Goal: Task Accomplishment & Management: Complete application form

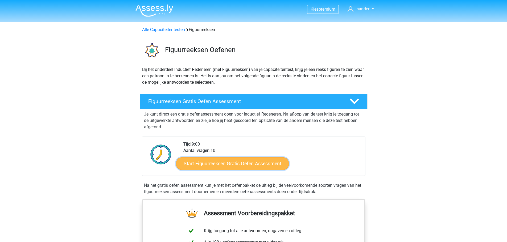
click at [211, 164] on link "Start Figuurreeksen Gratis Oefen Assessment" at bounding box center [232, 163] width 113 height 13
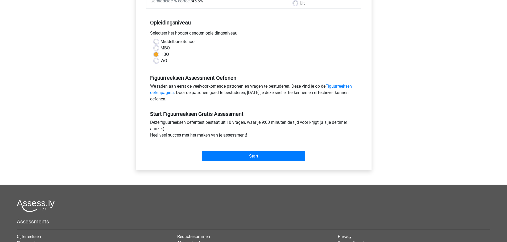
scroll to position [106, 0]
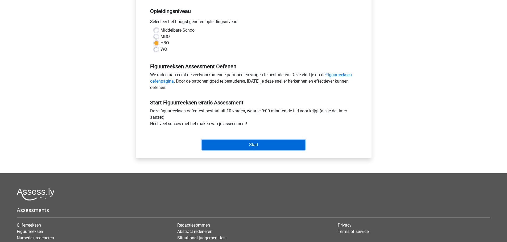
click at [257, 146] on input "Start" at bounding box center [254, 145] width 104 height 10
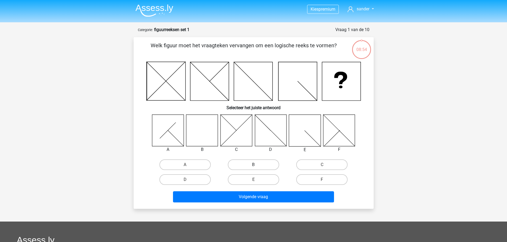
click at [263, 165] on label "B" at bounding box center [253, 165] width 51 height 11
click at [257, 165] on input "B" at bounding box center [254, 166] width 3 height 3
radio input "true"
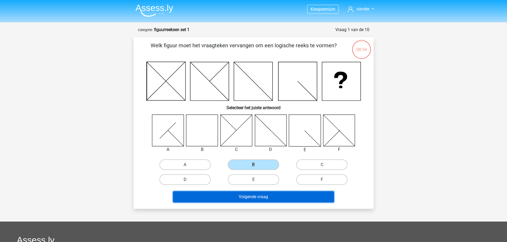
click at [255, 199] on button "Volgende vraag" at bounding box center [253, 197] width 161 height 11
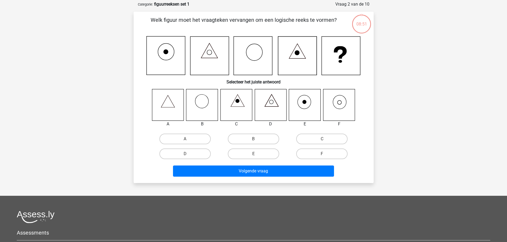
scroll to position [27, 0]
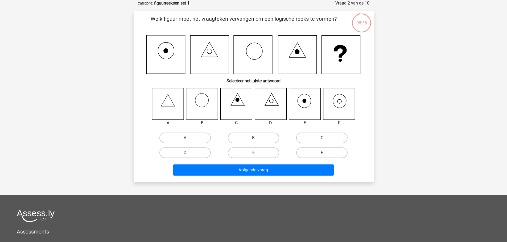
click at [317, 151] on label "F" at bounding box center [321, 153] width 51 height 11
click at [322, 153] on input "F" at bounding box center [323, 154] width 3 height 3
radio input "true"
click at [298, 176] on div "Volgende vraag" at bounding box center [253, 171] width 205 height 13
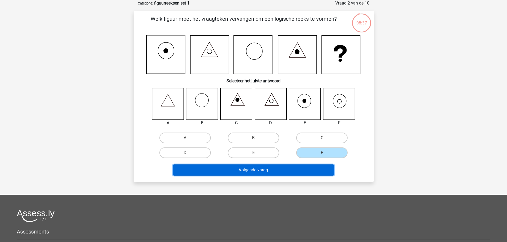
click at [296, 173] on button "Volgende vraag" at bounding box center [253, 170] width 161 height 11
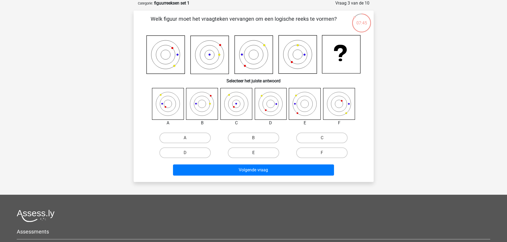
click at [251, 151] on label "E" at bounding box center [253, 153] width 51 height 11
click at [253, 153] on input "E" at bounding box center [254, 154] width 3 height 3
radio input "true"
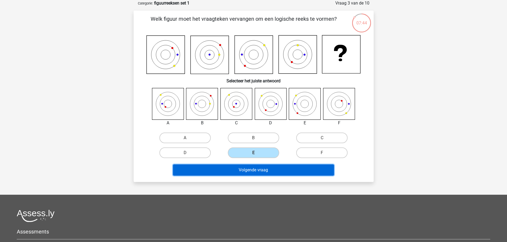
click at [254, 170] on button "Volgende vraag" at bounding box center [253, 170] width 161 height 11
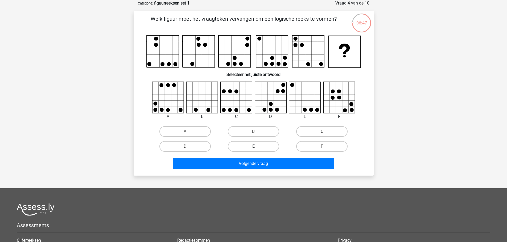
click at [246, 145] on label "E" at bounding box center [253, 146] width 51 height 11
click at [253, 147] on input "E" at bounding box center [254, 148] width 3 height 3
radio input "true"
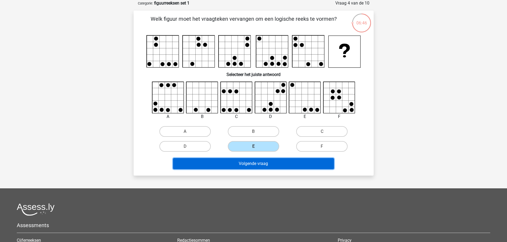
click at [257, 163] on button "Volgende vraag" at bounding box center [253, 163] width 161 height 11
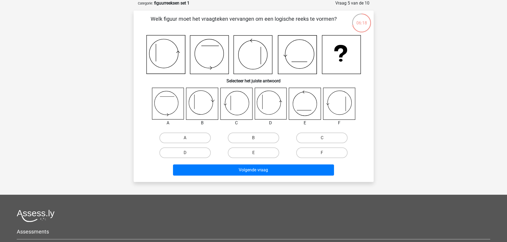
click at [186, 153] on input "D" at bounding box center [186, 154] width 3 height 3
radio input "true"
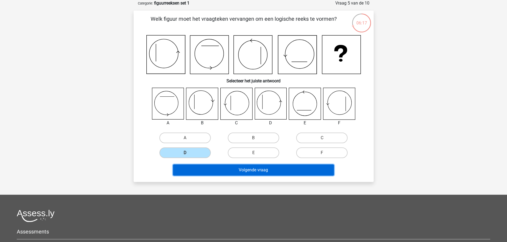
click at [242, 171] on button "Volgende vraag" at bounding box center [253, 170] width 161 height 11
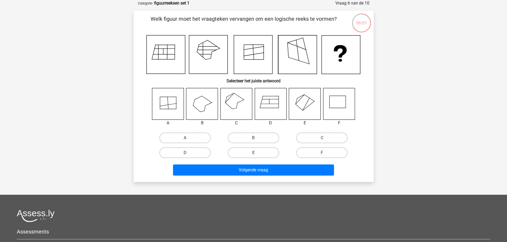
click at [260, 154] on label "E" at bounding box center [253, 153] width 51 height 11
click at [257, 154] on input "E" at bounding box center [254, 154] width 3 height 3
radio input "true"
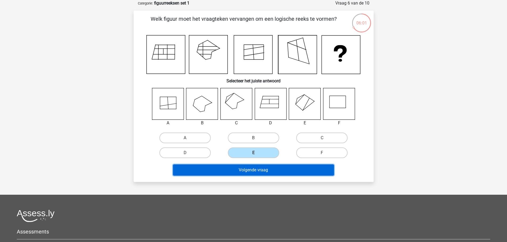
click at [269, 168] on button "Volgende vraag" at bounding box center [253, 170] width 161 height 11
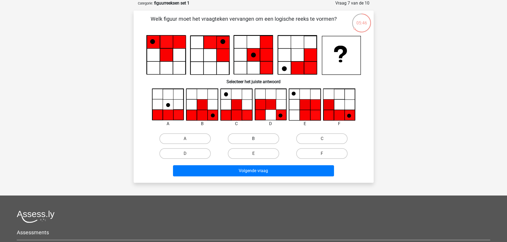
click at [242, 138] on label "B" at bounding box center [253, 139] width 51 height 11
click at [253, 139] on input "B" at bounding box center [254, 140] width 3 height 3
radio input "true"
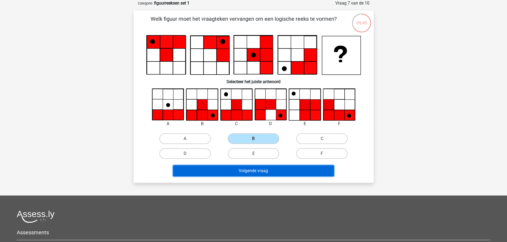
click at [256, 169] on button "Volgende vraag" at bounding box center [253, 171] width 161 height 11
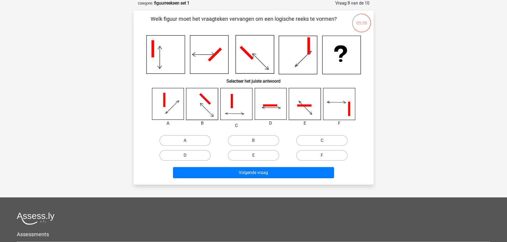
click at [187, 158] on input "D" at bounding box center [186, 157] width 3 height 3
radio input "true"
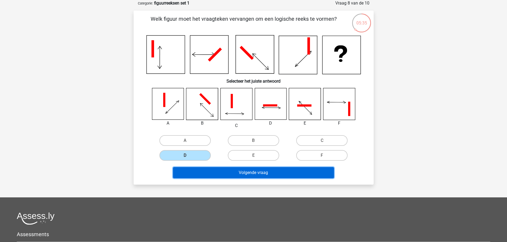
click at [227, 172] on button "Volgende vraag" at bounding box center [253, 172] width 161 height 11
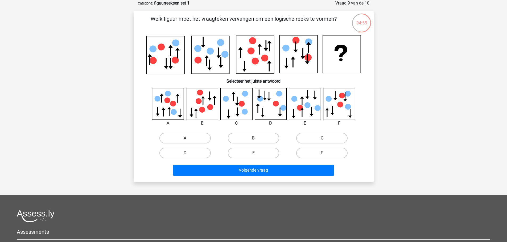
click at [314, 137] on label "C" at bounding box center [321, 138] width 51 height 11
click at [322, 138] on input "C" at bounding box center [323, 139] width 3 height 3
radio input "true"
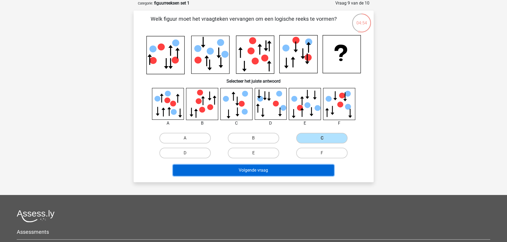
click at [282, 169] on button "Volgende vraag" at bounding box center [253, 170] width 161 height 11
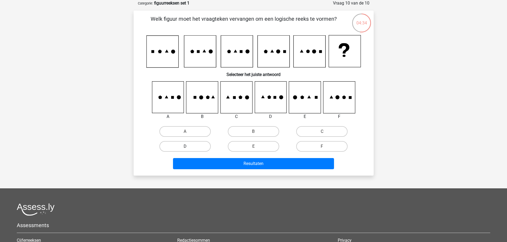
click at [200, 151] on label "D" at bounding box center [184, 146] width 51 height 11
click at [188, 150] on input "D" at bounding box center [186, 148] width 3 height 3
radio input "true"
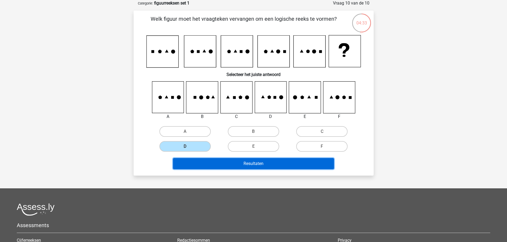
click at [233, 163] on button "Resultaten" at bounding box center [253, 163] width 161 height 11
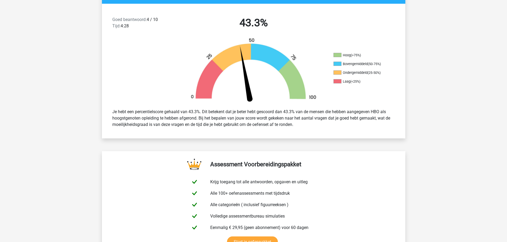
scroll to position [106, 0]
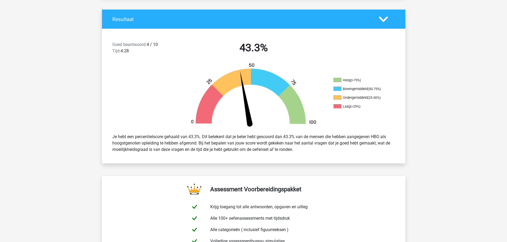
click at [383, 15] on icon at bounding box center [383, 19] width 9 height 9
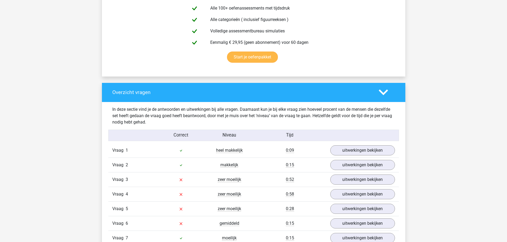
scroll to position [186, 0]
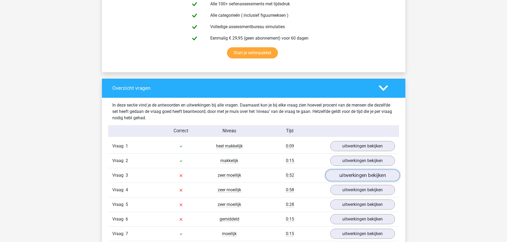
click at [372, 176] on link "uitwerkingen bekijken" at bounding box center [362, 176] width 74 height 12
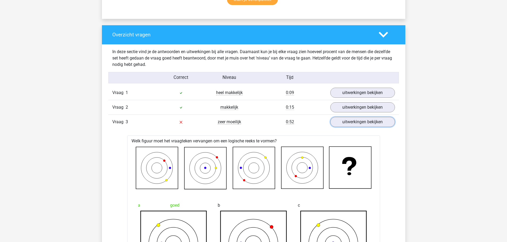
scroll to position [240, 0]
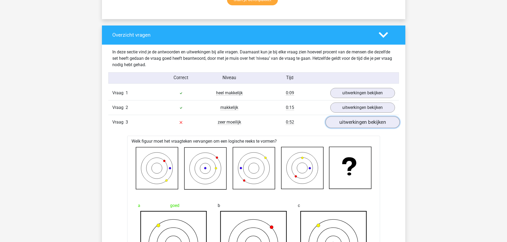
click at [366, 124] on link "uitwerkingen bekijken" at bounding box center [362, 123] width 74 height 12
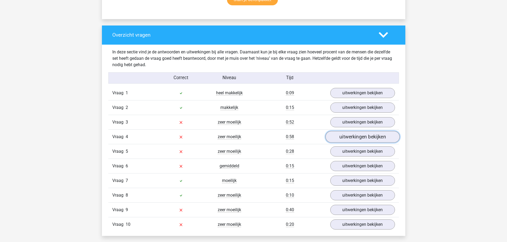
click at [369, 138] on link "uitwerkingen bekijken" at bounding box center [362, 137] width 74 height 12
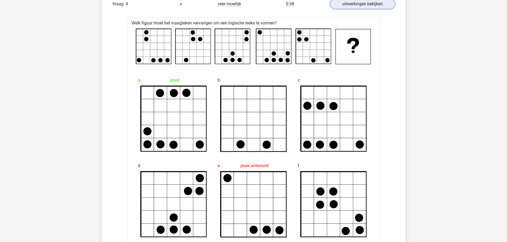
scroll to position [319, 0]
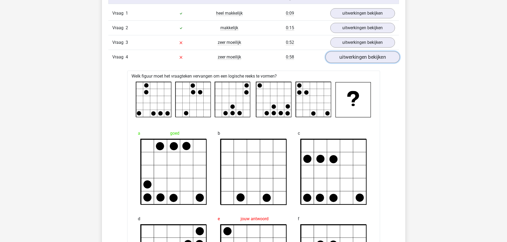
click at [366, 57] on link "uitwerkingen bekijken" at bounding box center [362, 57] width 74 height 12
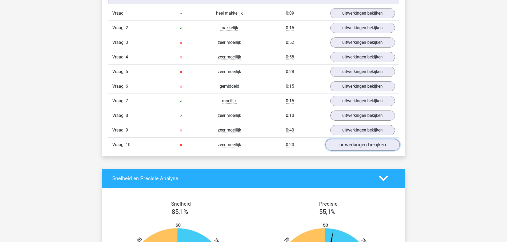
click at [356, 146] on link "uitwerkingen bekijken" at bounding box center [362, 145] width 74 height 12
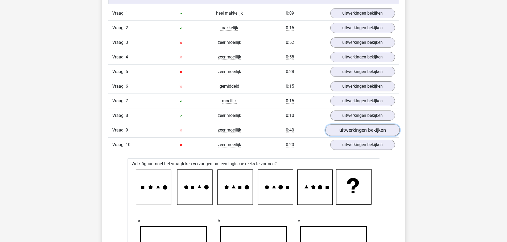
click at [360, 129] on link "uitwerkingen bekijken" at bounding box center [362, 131] width 74 height 12
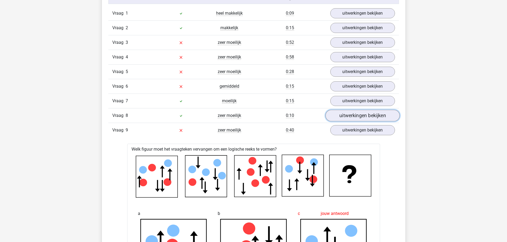
click at [357, 116] on link "uitwerkingen bekijken" at bounding box center [362, 116] width 74 height 12
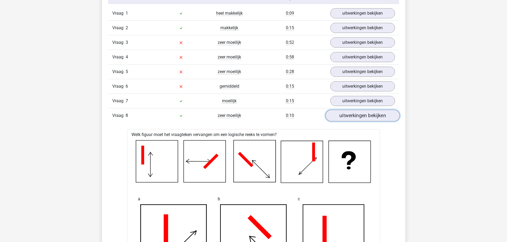
click at [357, 116] on link "uitwerkingen bekijken" at bounding box center [362, 116] width 74 height 12
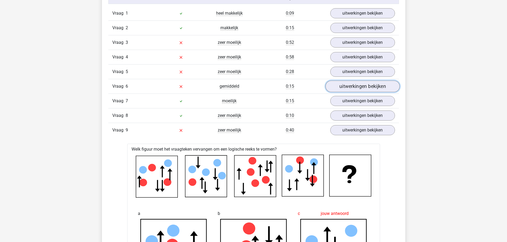
click at [360, 86] on link "uitwerkingen bekijken" at bounding box center [362, 87] width 74 height 12
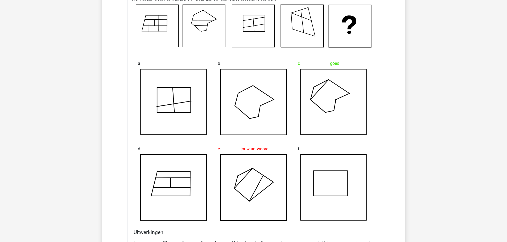
scroll to position [399, 0]
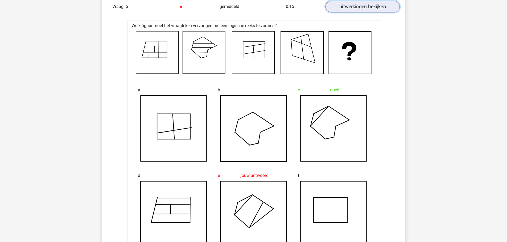
click at [364, 6] on link "uitwerkingen bekijken" at bounding box center [362, 7] width 74 height 12
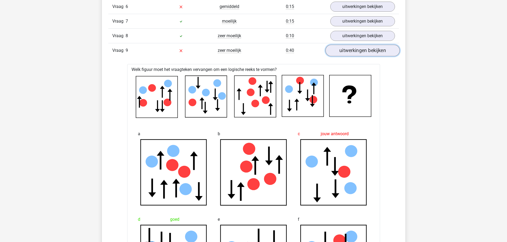
click at [368, 52] on link "uitwerkingen bekijken" at bounding box center [362, 51] width 74 height 12
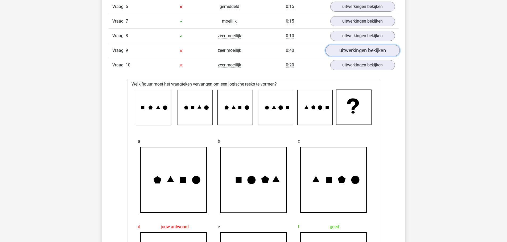
click at [368, 52] on link "uitwerkingen bekijken" at bounding box center [362, 51] width 74 height 12
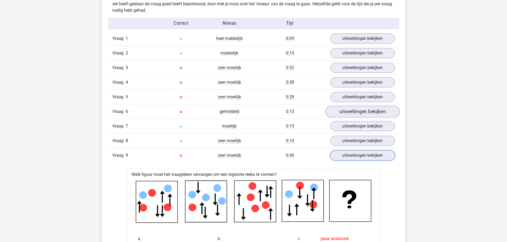
scroll to position [293, 0]
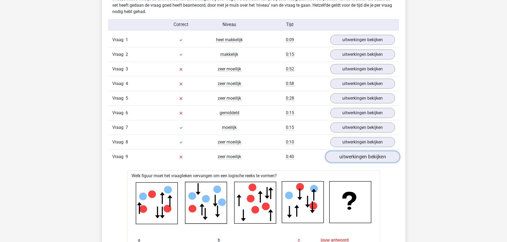
click at [358, 155] on link "uitwerkingen bekijken" at bounding box center [362, 157] width 74 height 12
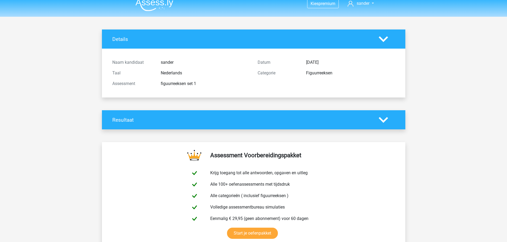
scroll to position [0, 0]
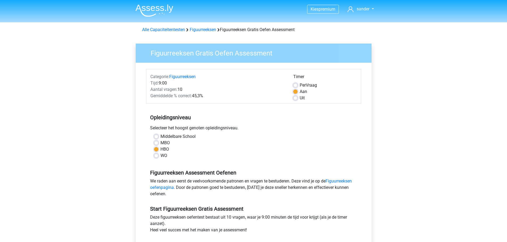
scroll to position [106, 0]
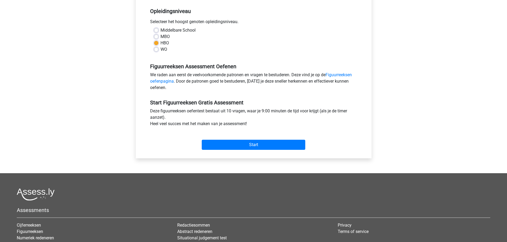
click at [165, 36] on label "MBO" at bounding box center [164, 37] width 9 height 6
click at [158, 36] on input "MBO" at bounding box center [156, 36] width 4 height 5
radio input "true"
click at [253, 147] on input "Start" at bounding box center [254, 145] width 104 height 10
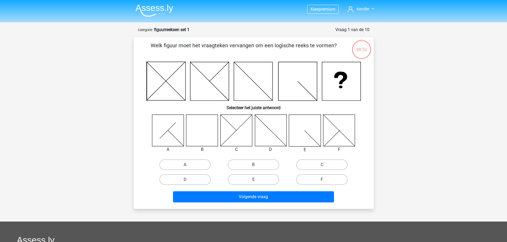
click at [256, 165] on input "B" at bounding box center [254, 166] width 3 height 3
radio input "true"
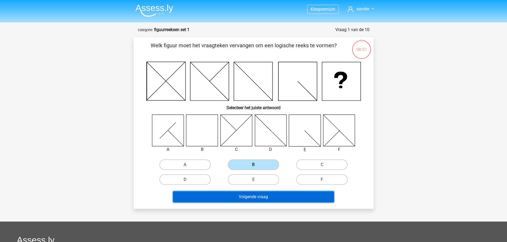
click at [265, 196] on button "Volgende vraag" at bounding box center [253, 197] width 161 height 11
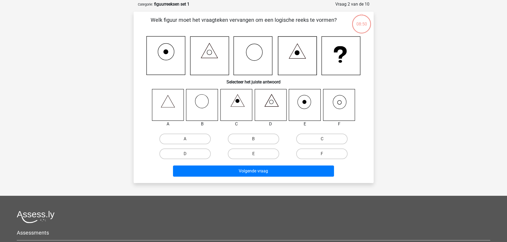
scroll to position [27, 0]
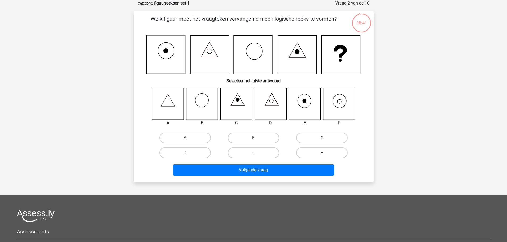
click at [318, 152] on label "F" at bounding box center [321, 153] width 51 height 11
click at [322, 153] on input "F" at bounding box center [323, 154] width 3 height 3
radio input "true"
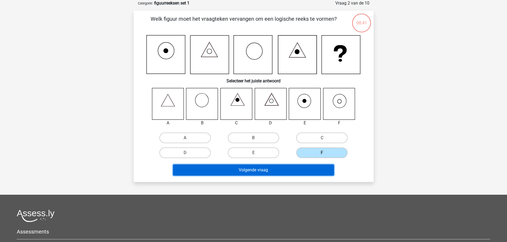
click at [305, 168] on button "Volgende vraag" at bounding box center [253, 170] width 161 height 11
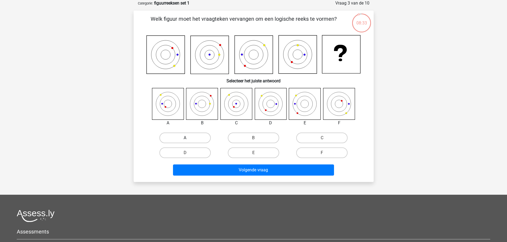
click at [181, 140] on label "A" at bounding box center [184, 138] width 51 height 11
click at [185, 140] on input "A" at bounding box center [186, 139] width 3 height 3
radio input "true"
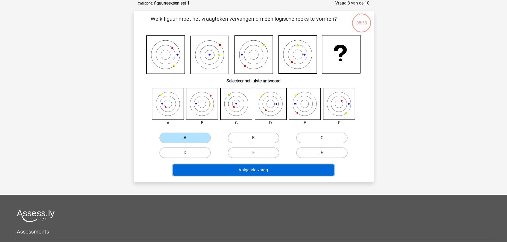
click at [217, 170] on button "Volgende vraag" at bounding box center [253, 170] width 161 height 11
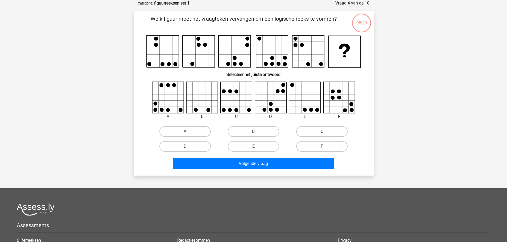
click at [195, 129] on label "A" at bounding box center [184, 131] width 51 height 11
click at [188, 132] on input "A" at bounding box center [186, 133] width 3 height 3
radio input "true"
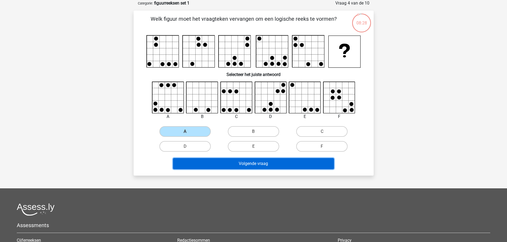
click at [236, 163] on button "Volgende vraag" at bounding box center [253, 163] width 161 height 11
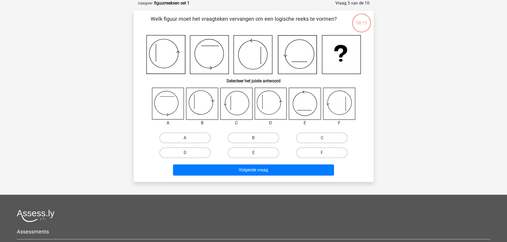
click at [188, 154] on input "D" at bounding box center [186, 154] width 3 height 3
radio input "true"
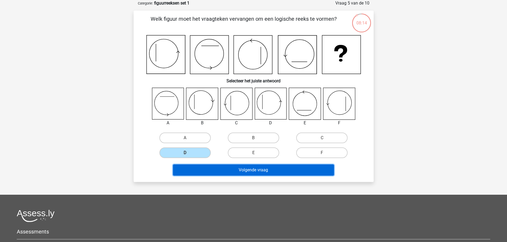
click at [219, 172] on button "Volgende vraag" at bounding box center [253, 170] width 161 height 11
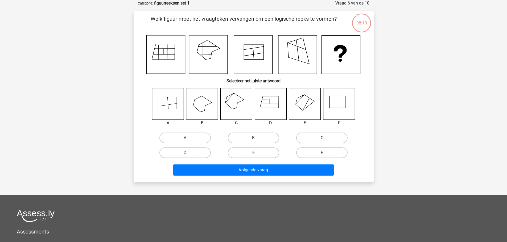
click at [309, 137] on label "C" at bounding box center [321, 138] width 51 height 11
click at [322, 138] on input "C" at bounding box center [323, 139] width 3 height 3
radio input "true"
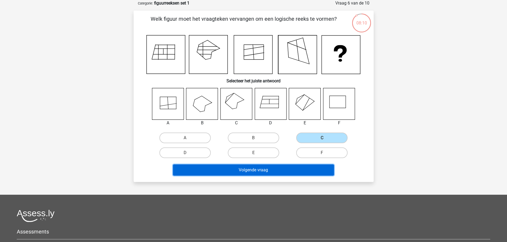
click at [300, 168] on button "Volgende vraag" at bounding box center [253, 170] width 161 height 11
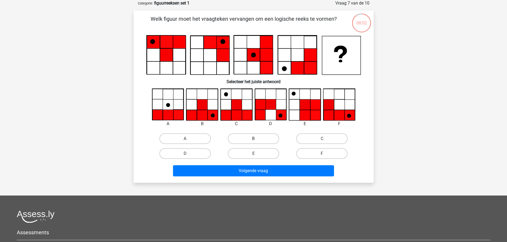
click at [248, 139] on label "B" at bounding box center [253, 139] width 51 height 11
click at [253, 139] on input "B" at bounding box center [254, 140] width 3 height 3
radio input "true"
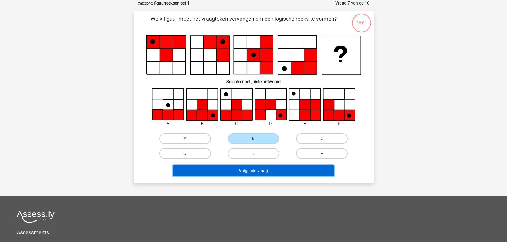
click at [267, 168] on button "Volgende vraag" at bounding box center [253, 171] width 161 height 11
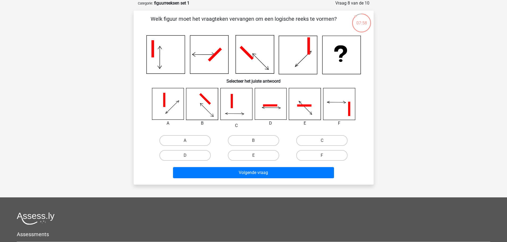
click at [186, 156] on input "D" at bounding box center [186, 157] width 3 height 3
radio input "true"
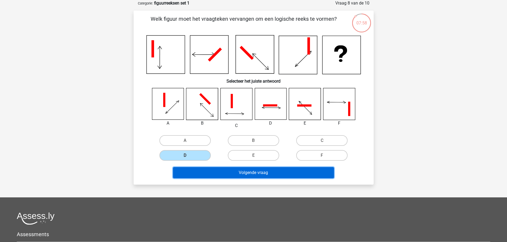
click at [211, 174] on button "Volgende vraag" at bounding box center [253, 172] width 161 height 11
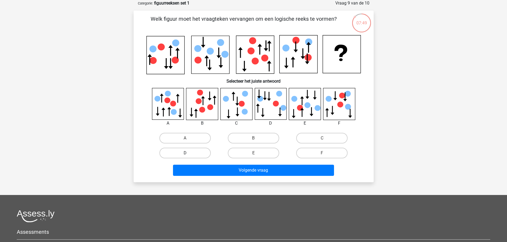
click at [184, 155] on label "D" at bounding box center [184, 153] width 51 height 11
click at [185, 155] on input "D" at bounding box center [186, 154] width 3 height 3
radio input "true"
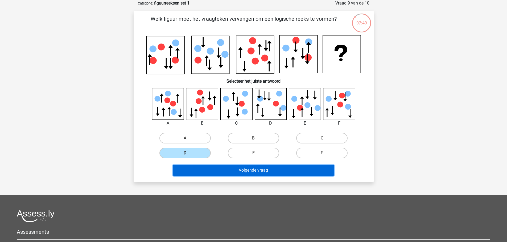
click at [200, 172] on button "Volgende vraag" at bounding box center [253, 170] width 161 height 11
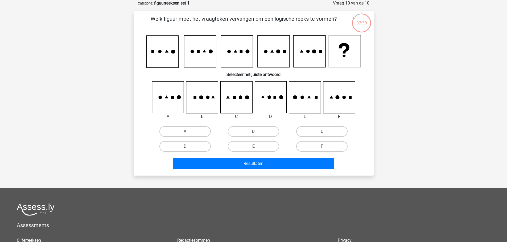
click at [323, 145] on label "F" at bounding box center [321, 146] width 51 height 11
click at [323, 147] on input "F" at bounding box center [323, 148] width 3 height 3
radio input "true"
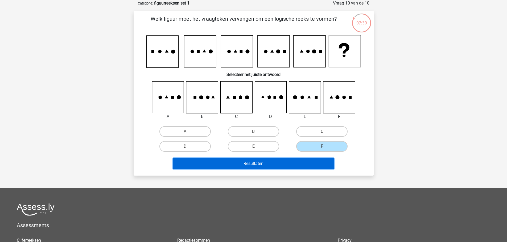
click at [315, 160] on button "Resultaten" at bounding box center [253, 163] width 161 height 11
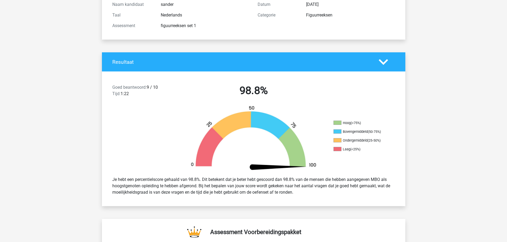
scroll to position [80, 0]
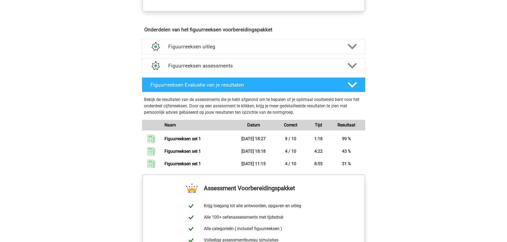
scroll to position [319, 0]
